Goal: Information Seeking & Learning: Learn about a topic

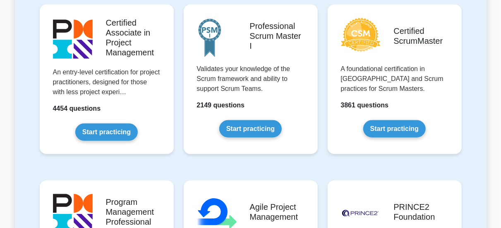
scroll to position [382, 0]
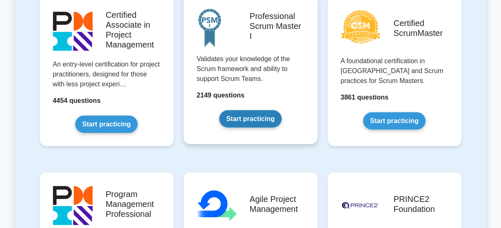
click at [256, 120] on link "Start practicing" at bounding box center [250, 118] width 62 height 17
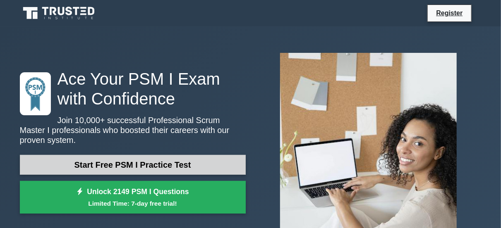
click at [45, 168] on link "Start Free PSM I Practice Test" at bounding box center [133, 165] width 226 height 20
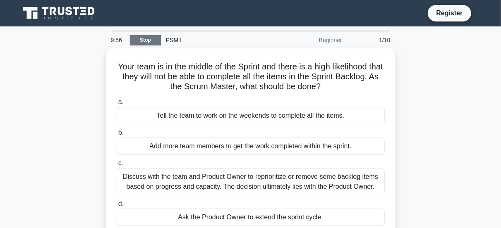
click at [145, 40] on link "Stop" at bounding box center [145, 40] width 31 height 10
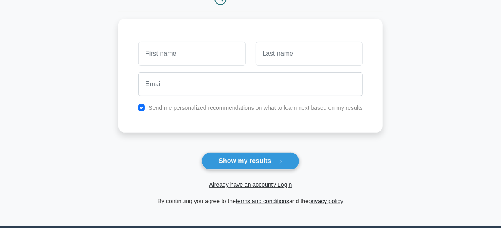
scroll to position [97, 0]
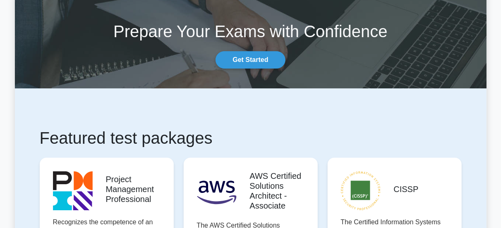
scroll to position [34, 0]
